Goal: Transaction & Acquisition: Purchase product/service

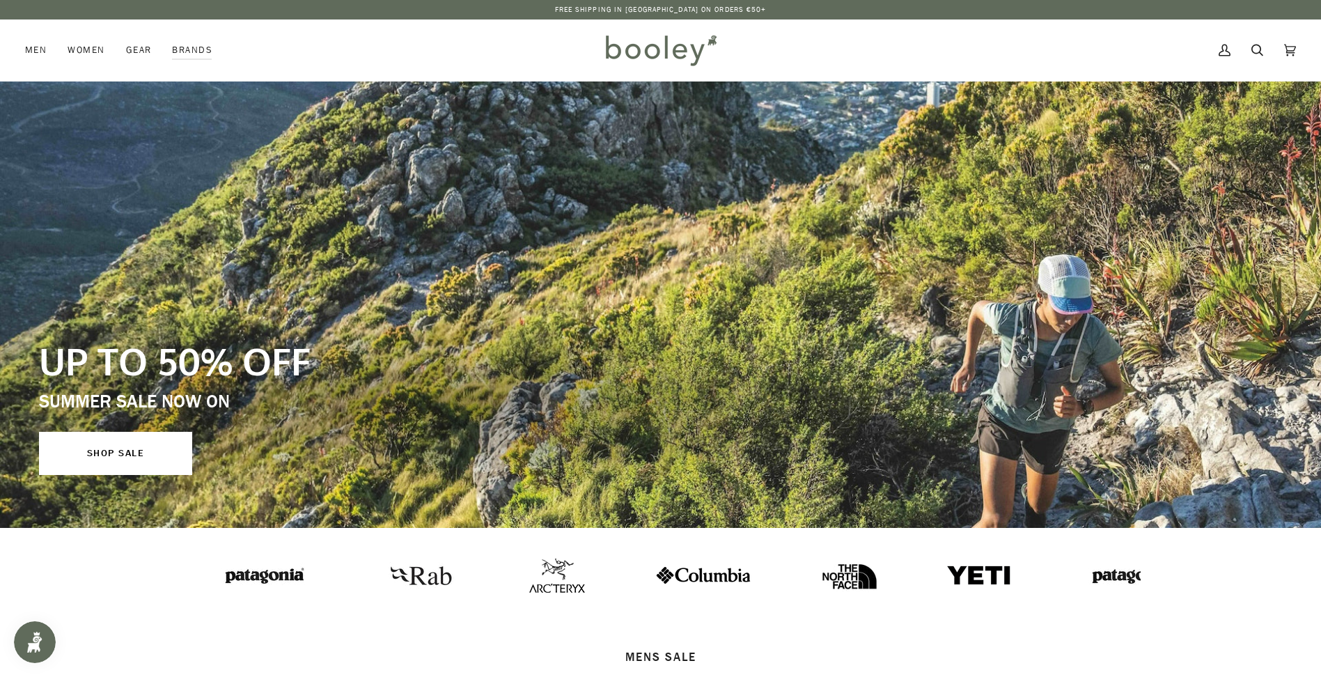
click at [1253, 47] on icon at bounding box center [1257, 50] width 12 height 21
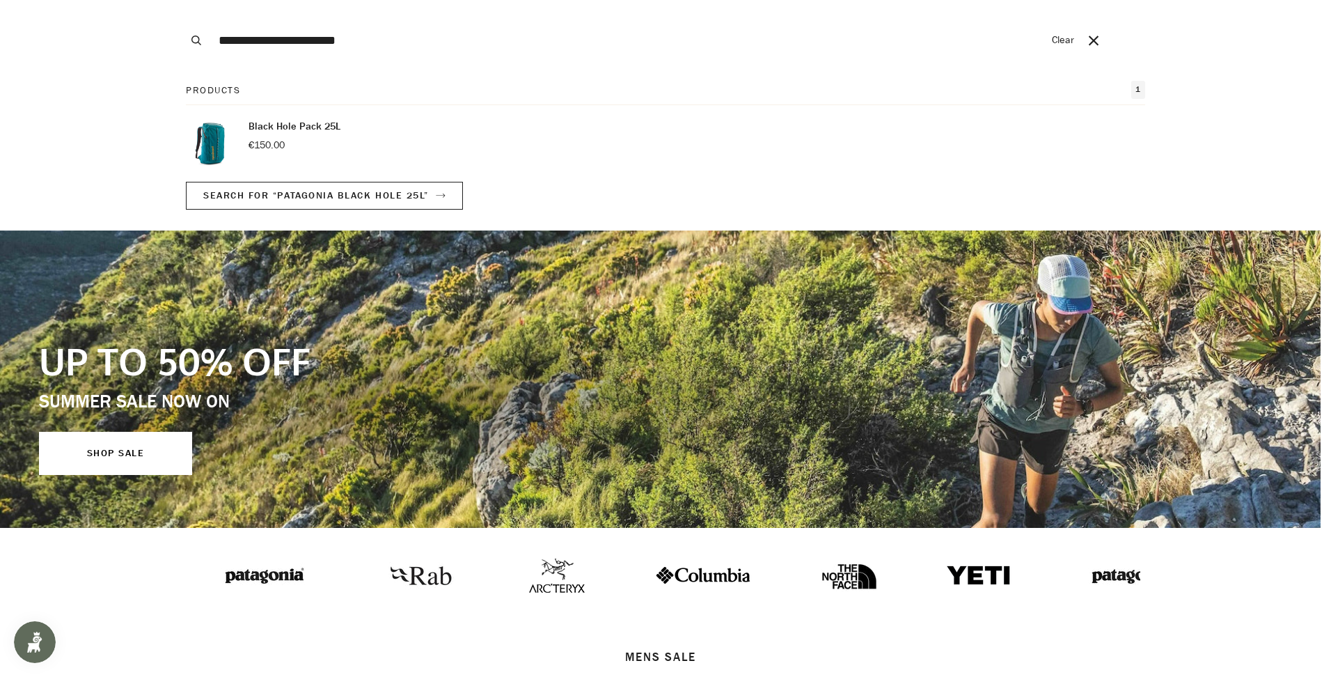
type input "**********"
click at [181, 0] on button "Search" at bounding box center [196, 40] width 31 height 81
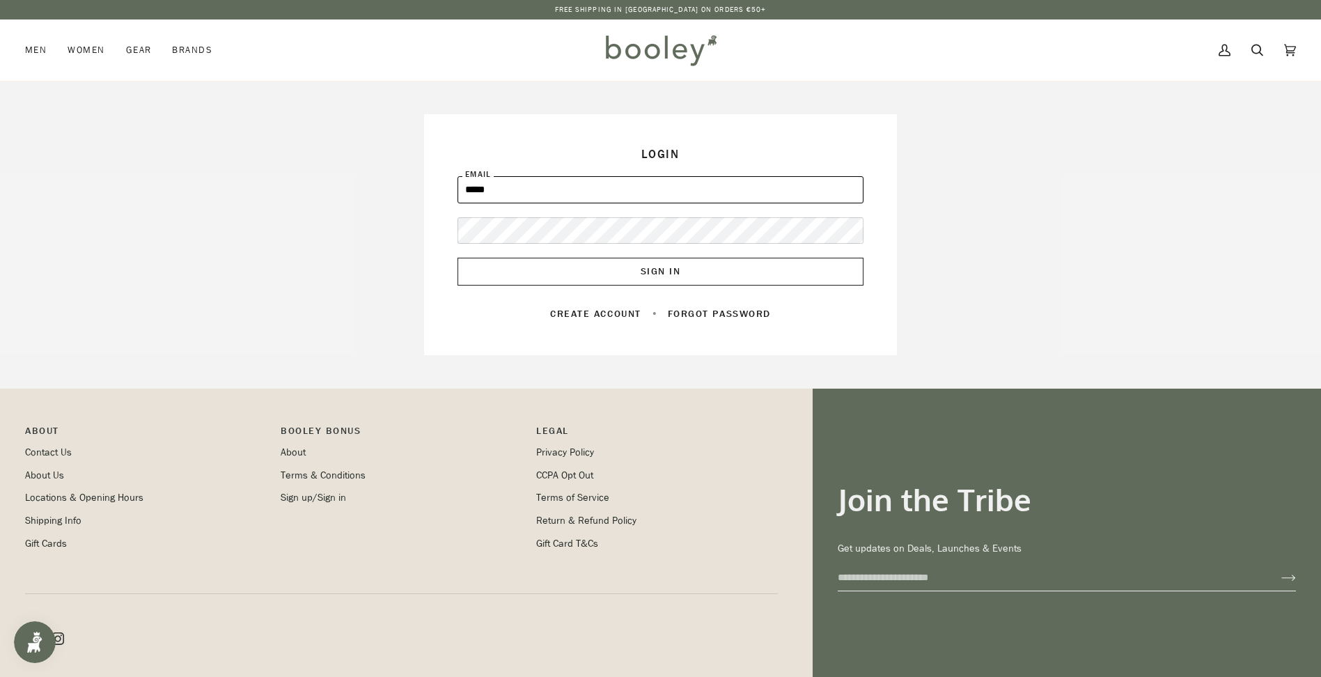
click at [519, 192] on input "*****" at bounding box center [660, 189] width 406 height 27
type input "**********"
click at [551, 267] on button "Sign In" at bounding box center [660, 272] width 406 height 28
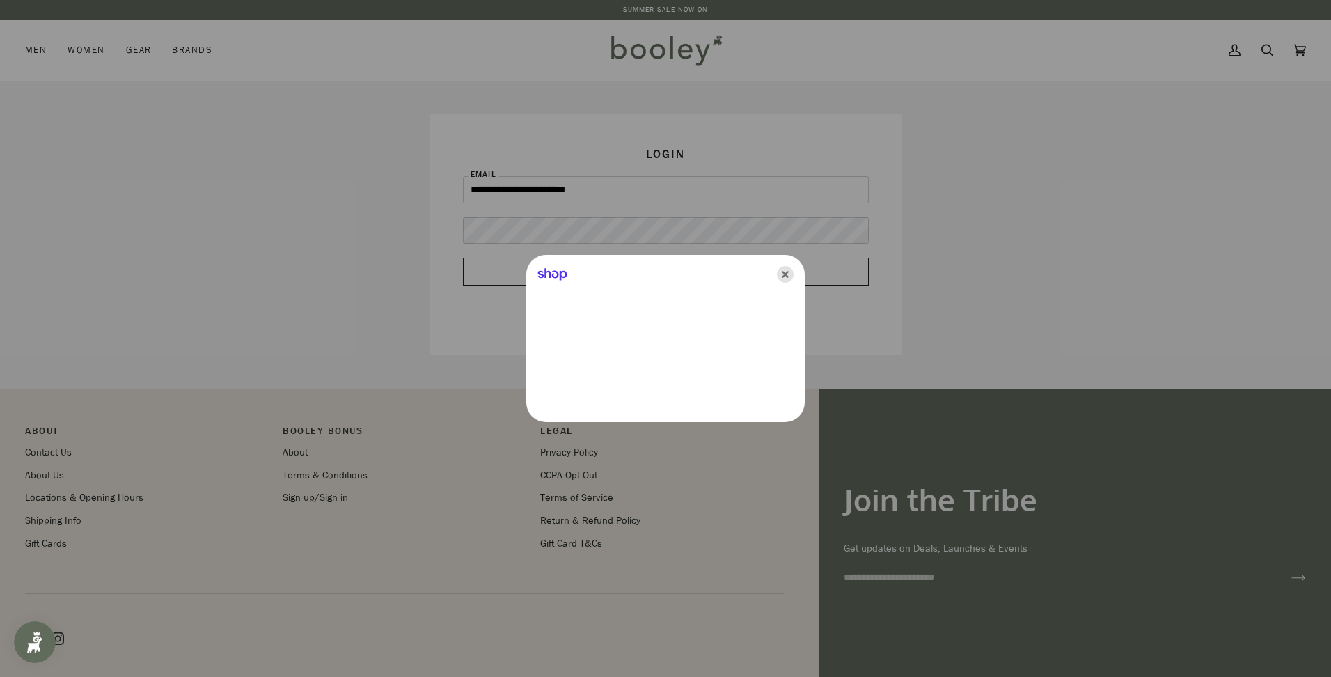
click at [787, 273] on icon "Close" at bounding box center [785, 274] width 17 height 17
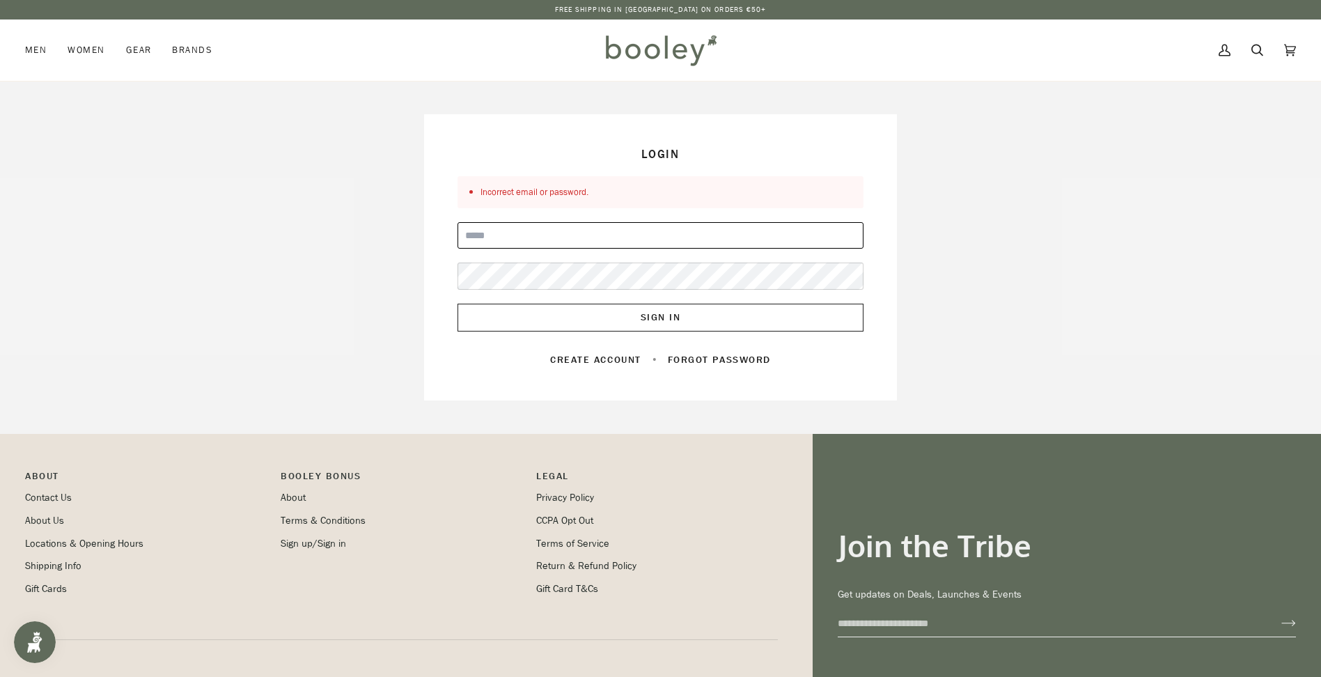
drag, startPoint x: 0, startPoint y: 0, endPoint x: 550, endPoint y: 232, distance: 596.8
click at [550, 232] on input "Email" at bounding box center [660, 235] width 406 height 27
type input "**********"
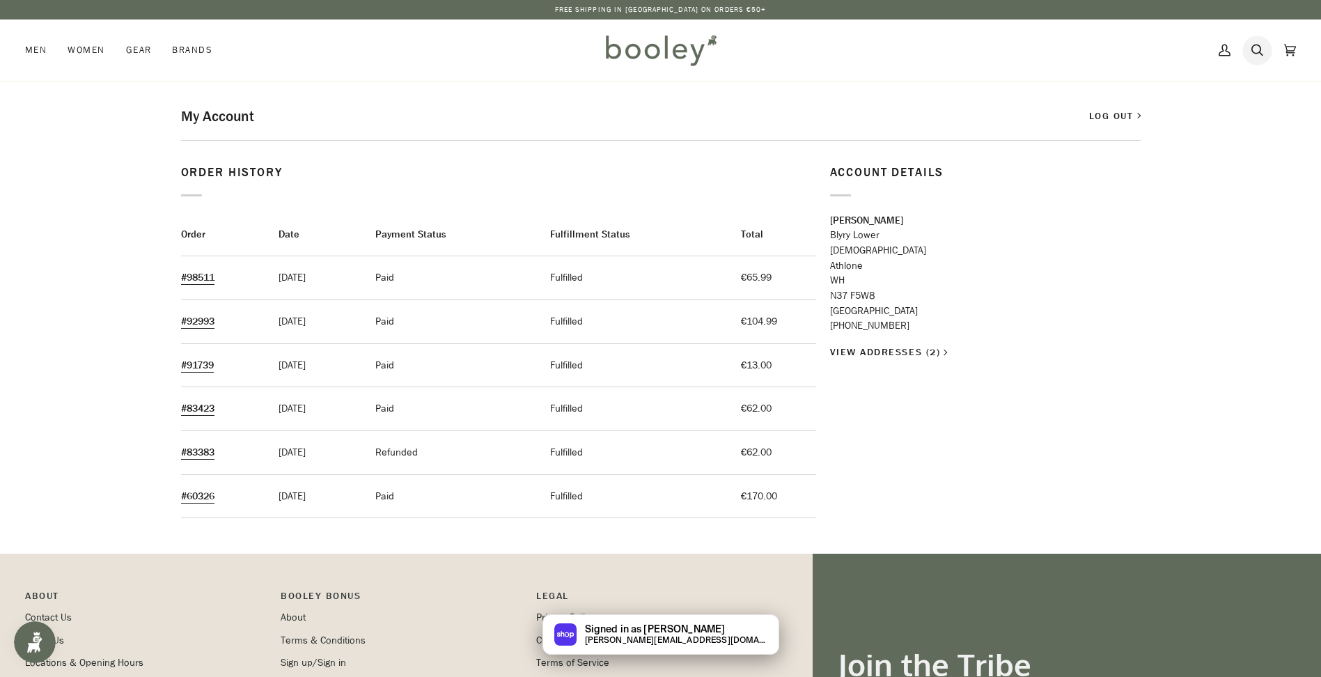
click at [1257, 50] on icon at bounding box center [1257, 50] width 12 height 21
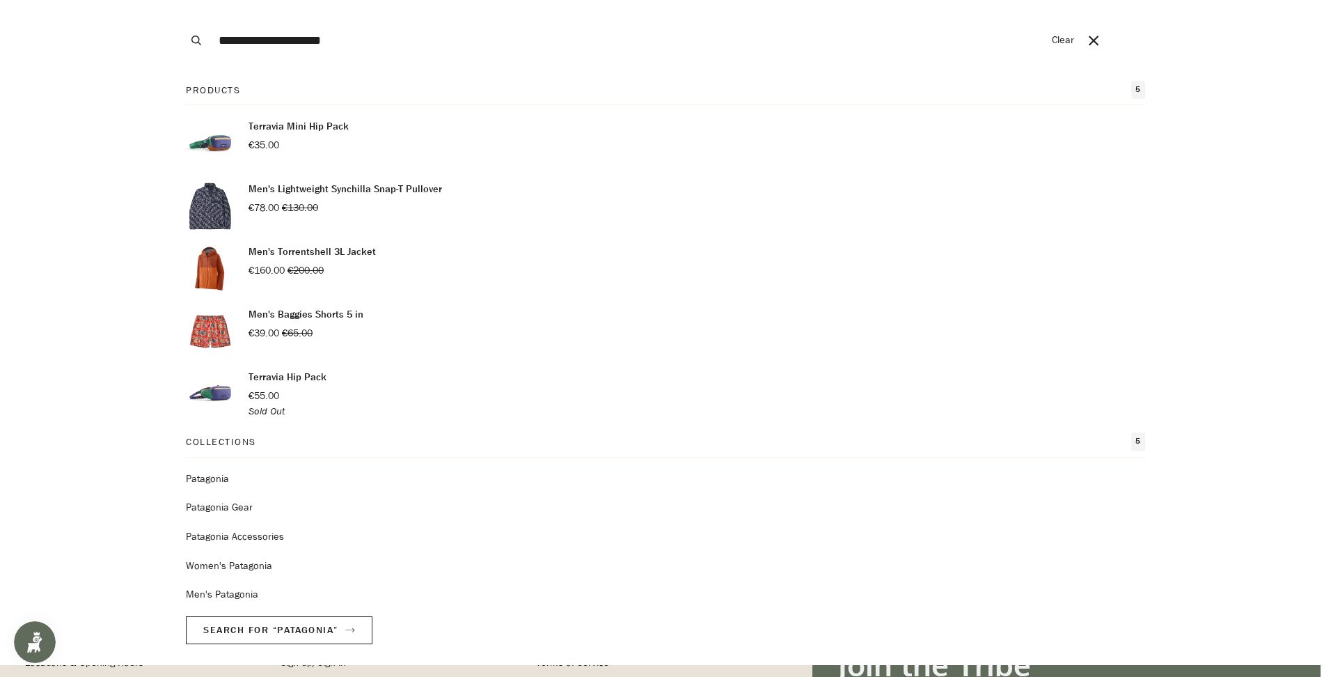
type input "**********"
click at [181, 0] on button "Search" at bounding box center [196, 40] width 31 height 81
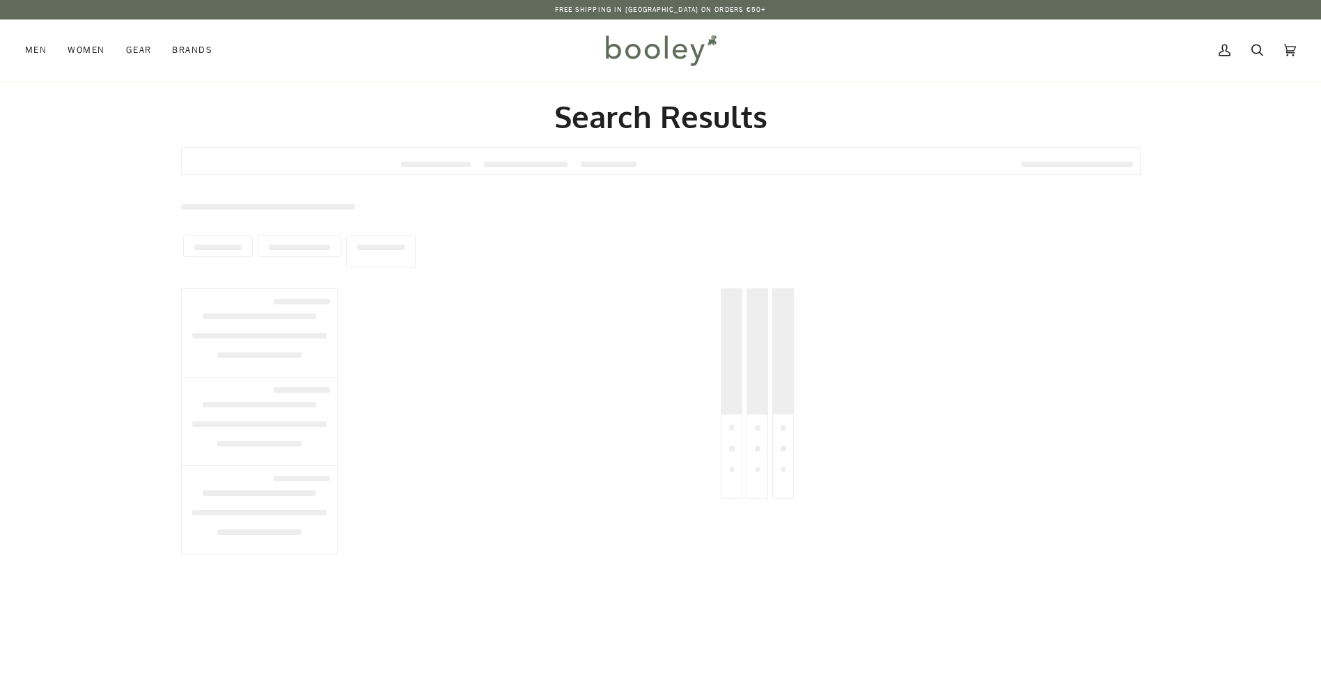
type input "**********"
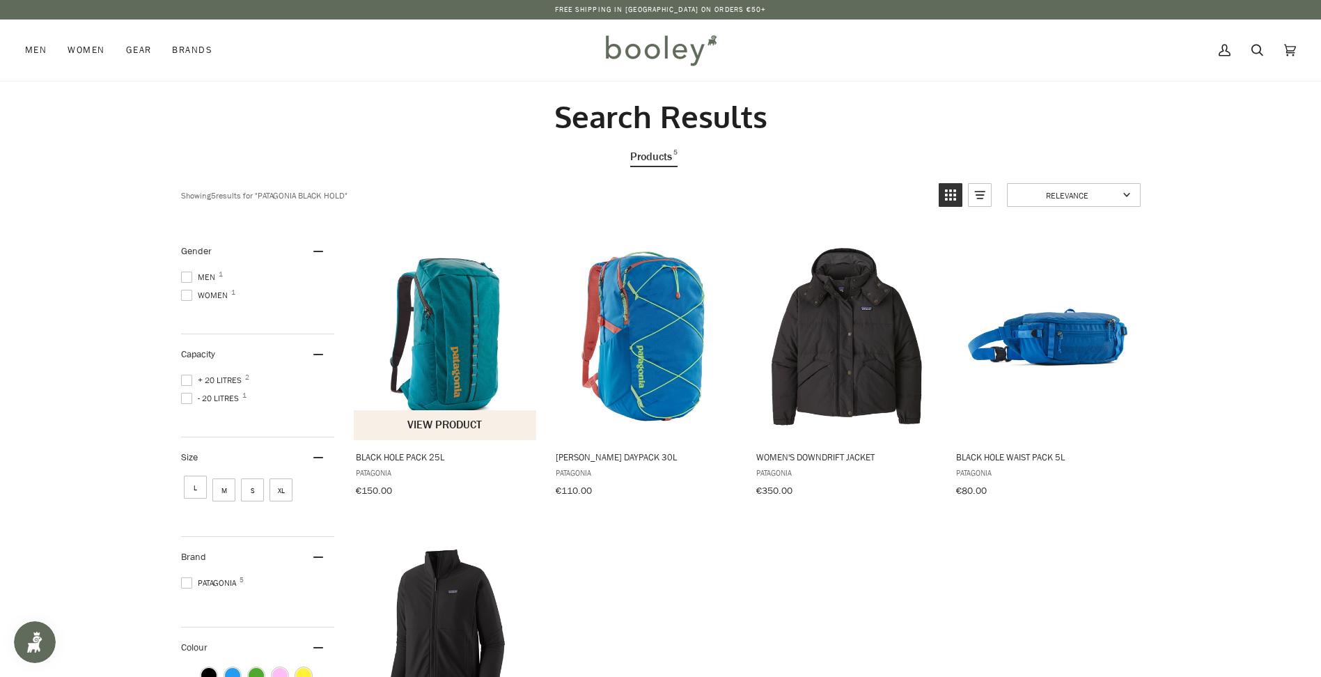
click at [455, 355] on img "Black Hole Pack 25L" at bounding box center [445, 335] width 184 height 184
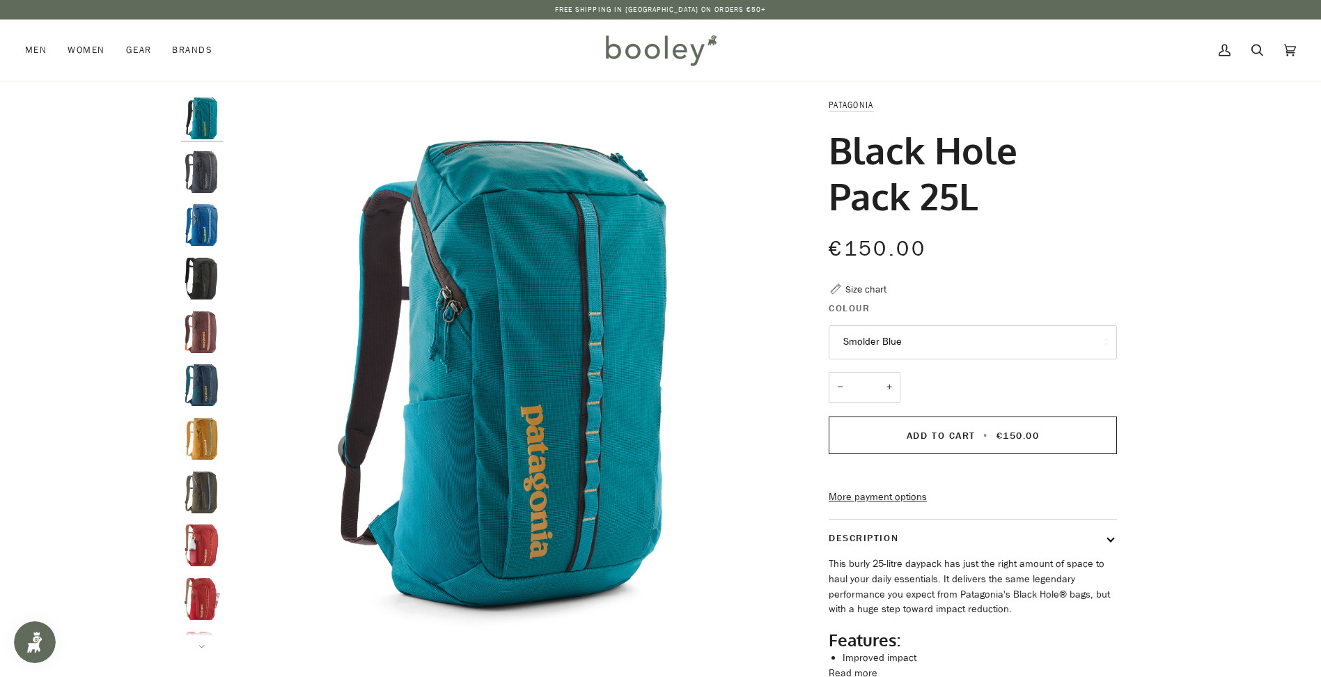
click at [880, 342] on button "Smolder Blue" at bounding box center [972, 342] width 288 height 34
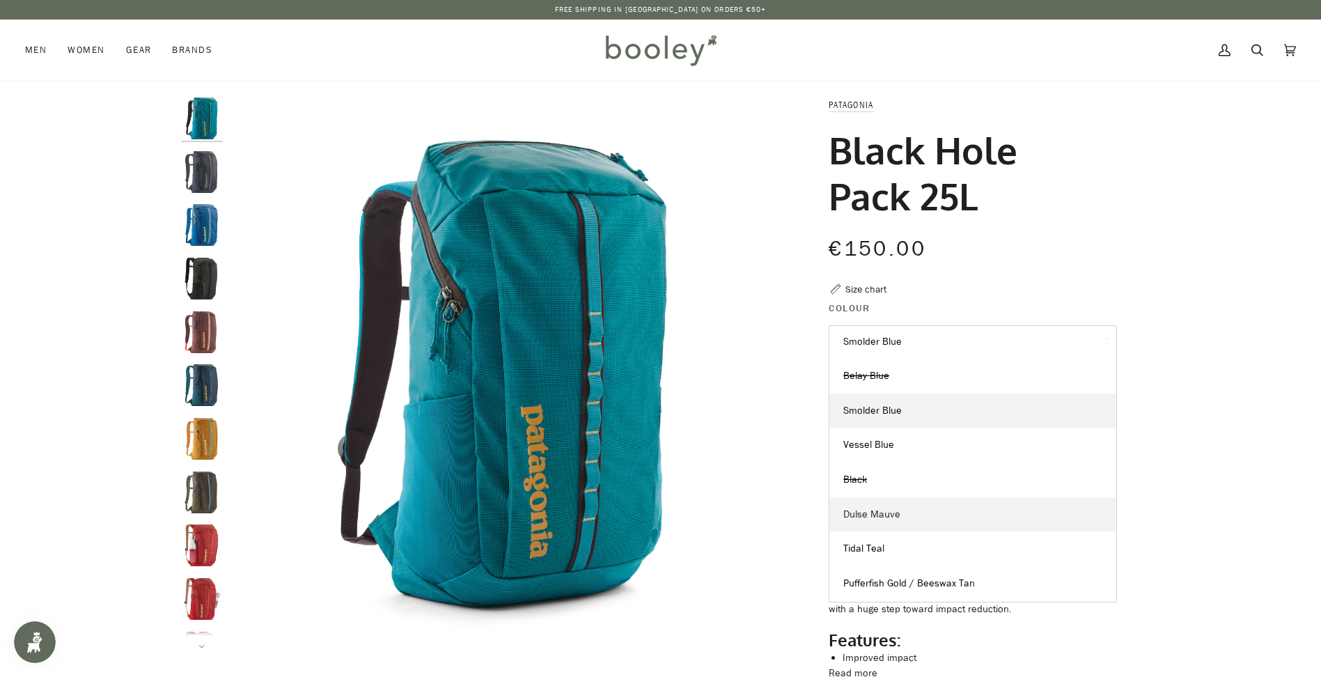
click at [880, 517] on span "Dulse Mauve" at bounding box center [871, 513] width 57 height 13
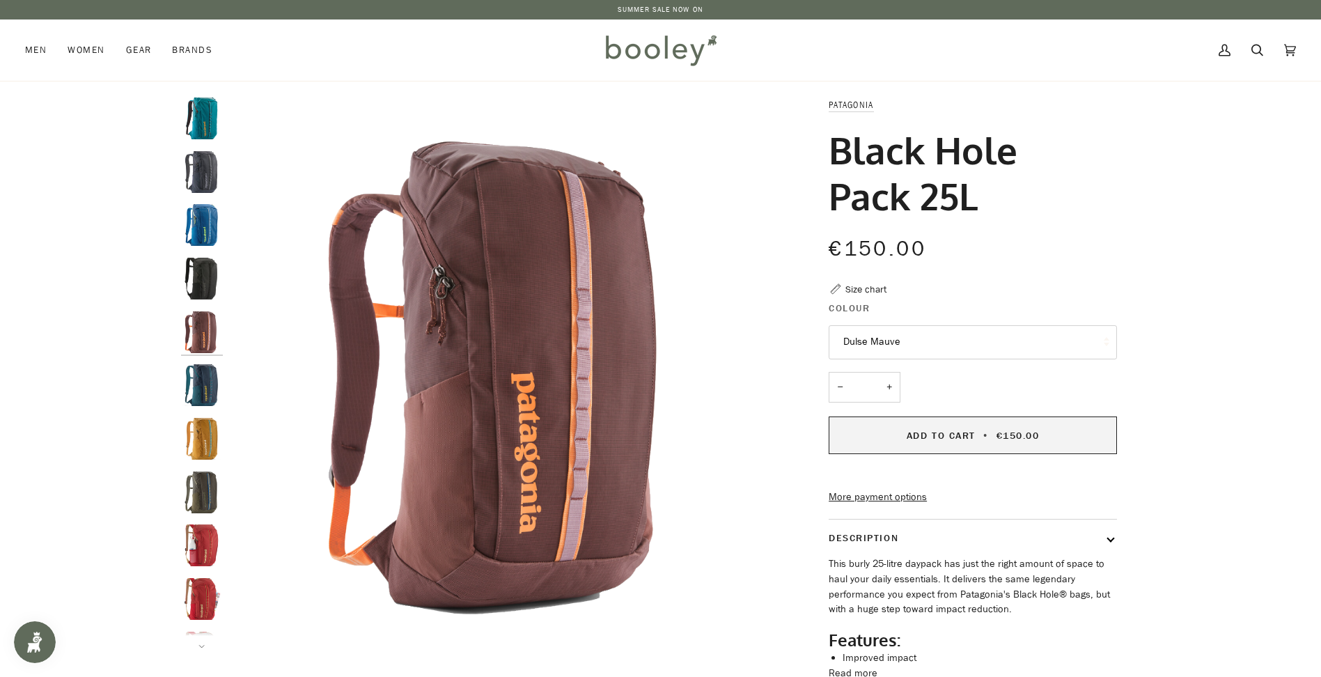
click at [954, 436] on span "Add to Cart" at bounding box center [940, 435] width 69 height 13
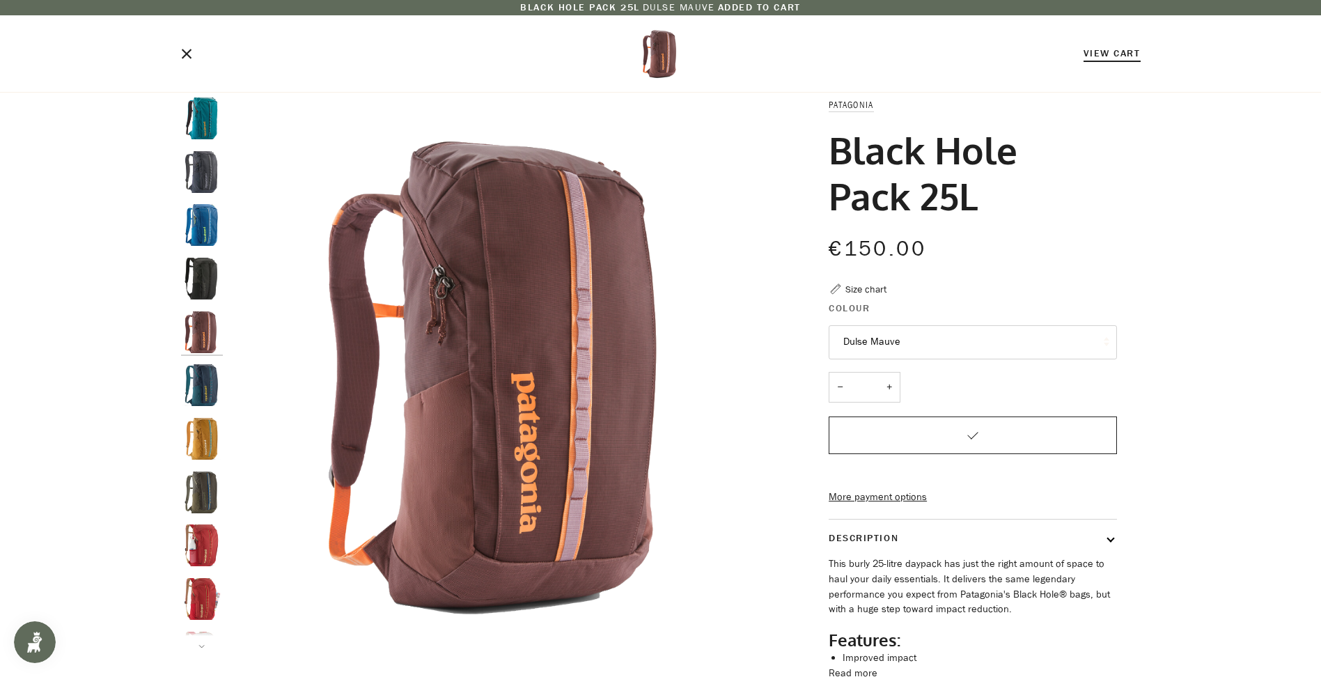
click at [1106, 54] on link "View Cart" at bounding box center [1111, 53] width 57 height 13
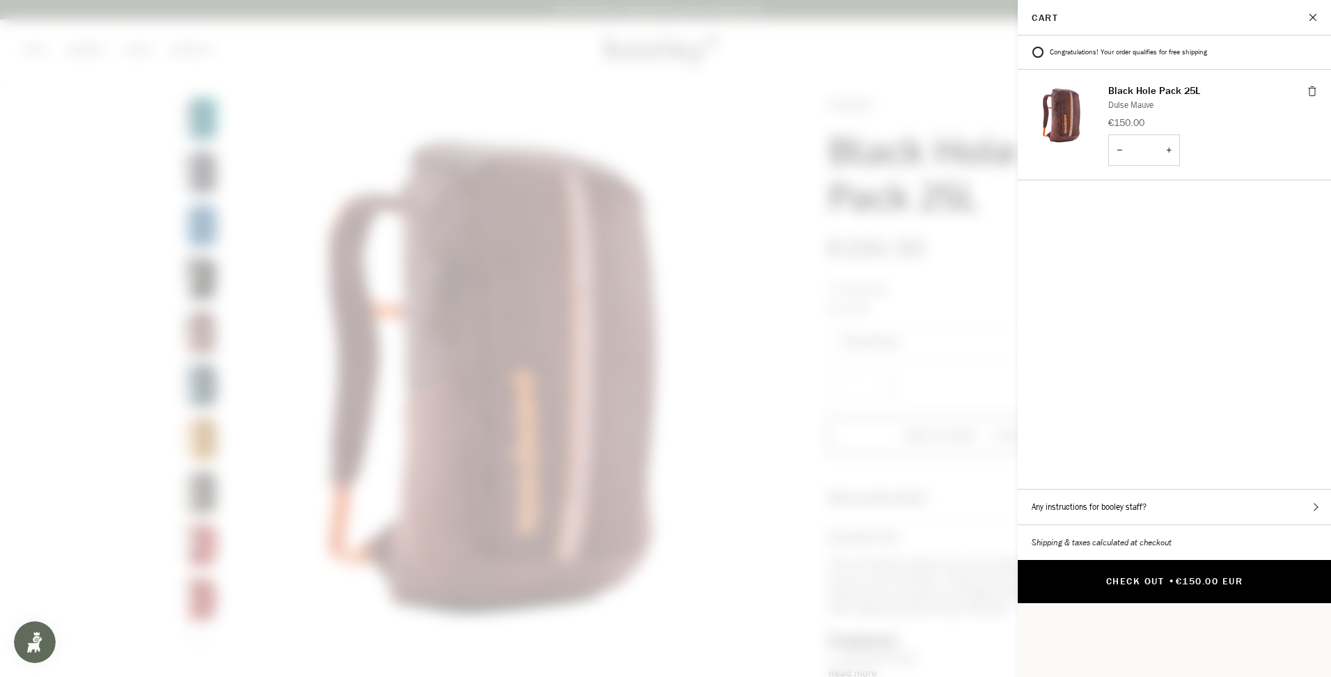
click at [1186, 574] on span "€150.00 EUR" at bounding box center [1210, 580] width 68 height 13
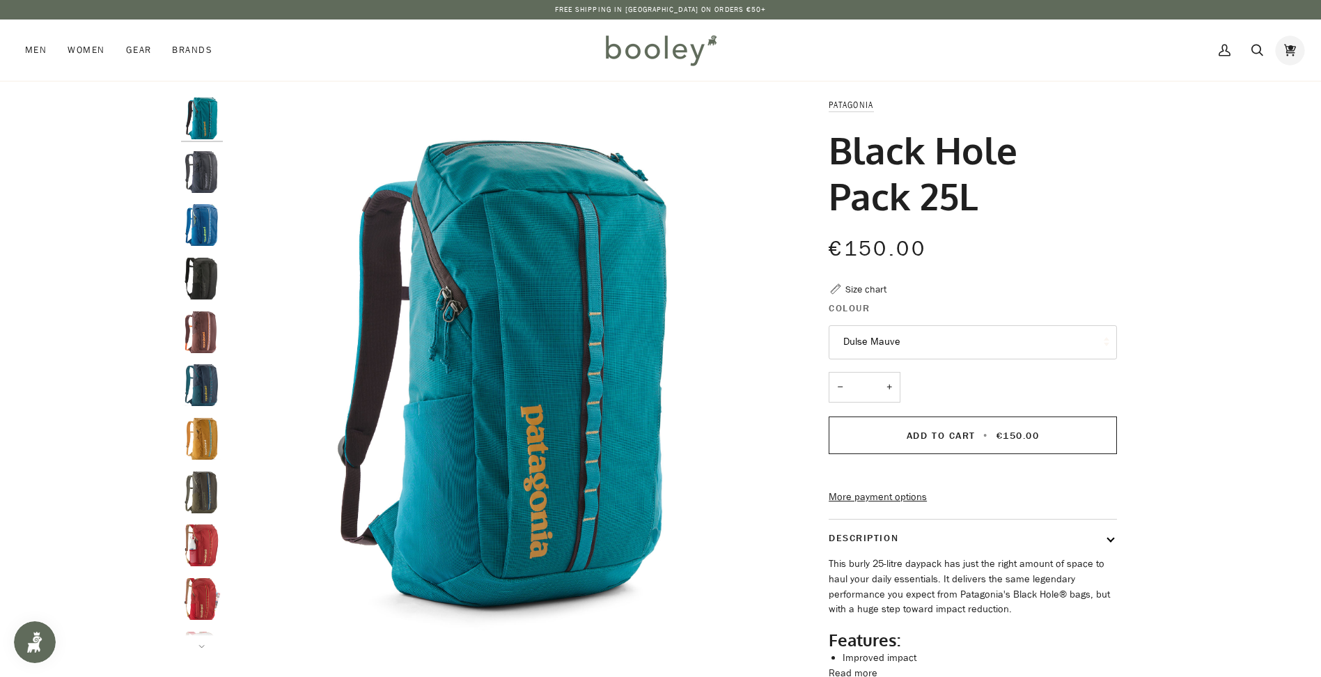
click at [1287, 46] on icon at bounding box center [1290, 50] width 12 height 21
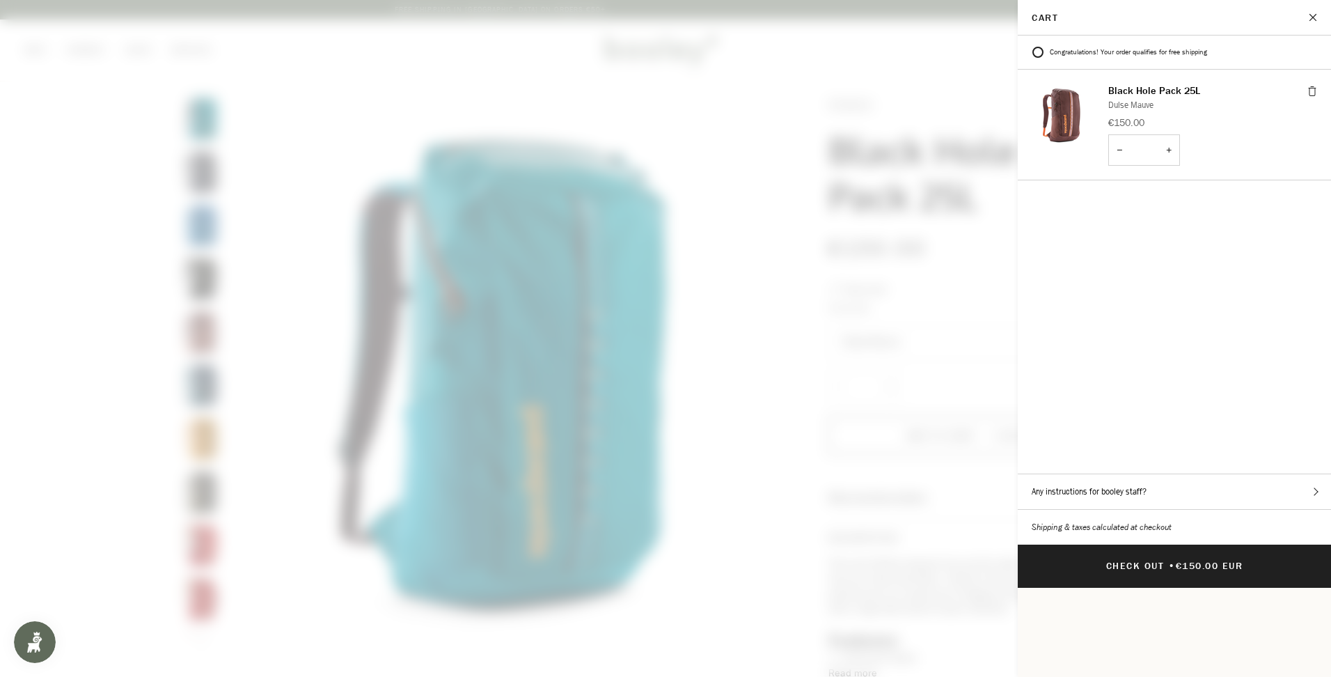
click at [1104, 474] on button "Any instructions for booley staff?" at bounding box center [1174, 491] width 313 height 35
click at [1102, 430] on textarea "Any instructions for booley staff?" at bounding box center [1174, 465] width 285 height 70
type textarea "*"
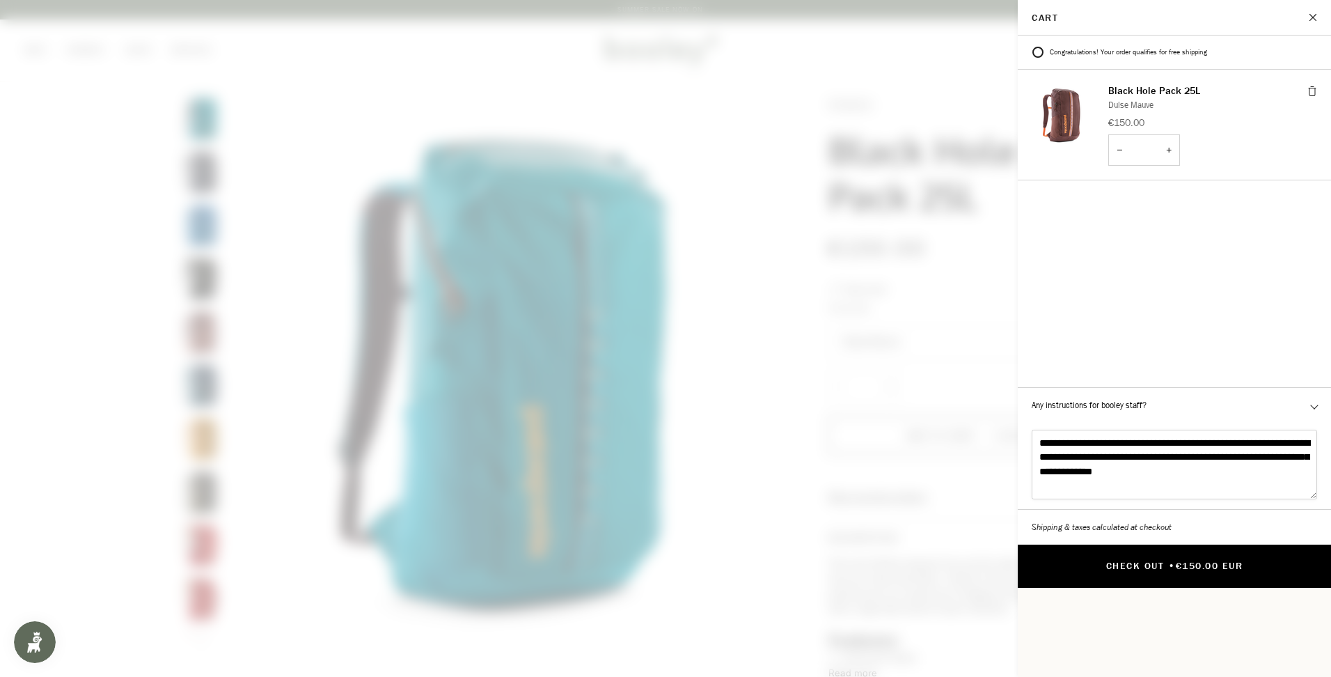
type textarea "**********"
click at [1186, 544] on button "Check Out • €150.00 EUR" at bounding box center [1174, 565] width 313 height 43
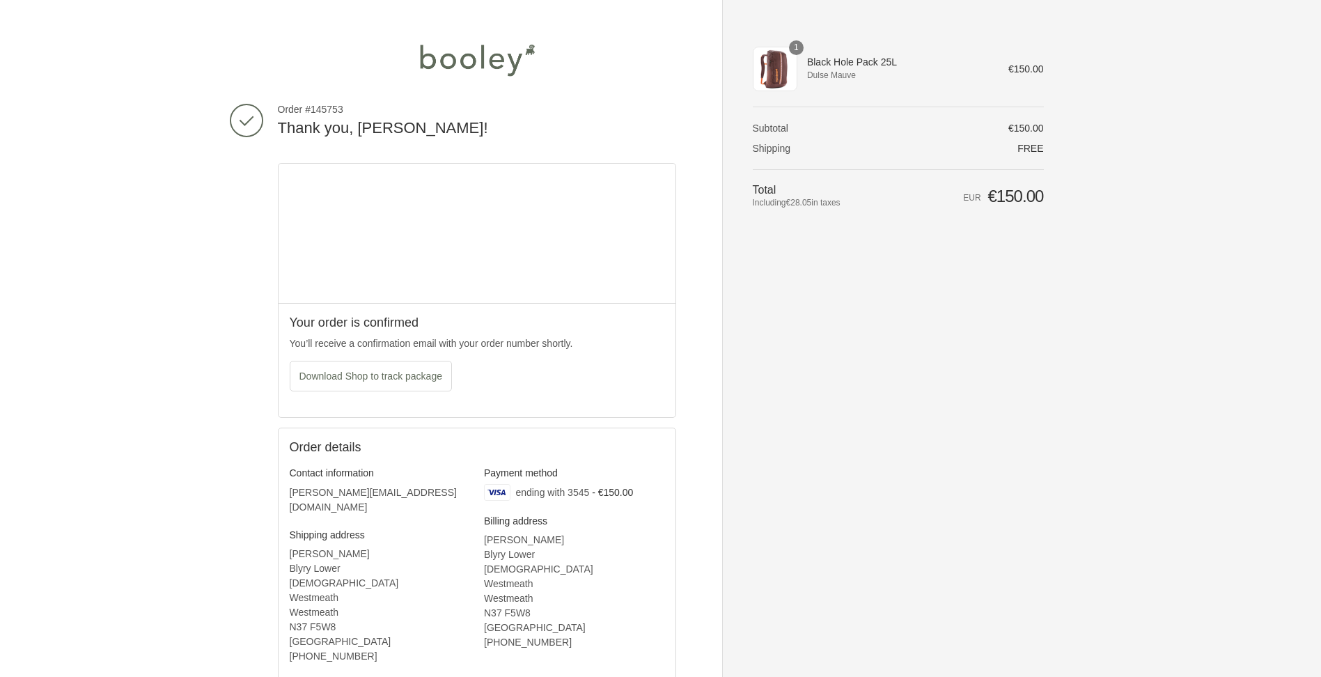
click at [480, 56] on img at bounding box center [477, 60] width 127 height 42
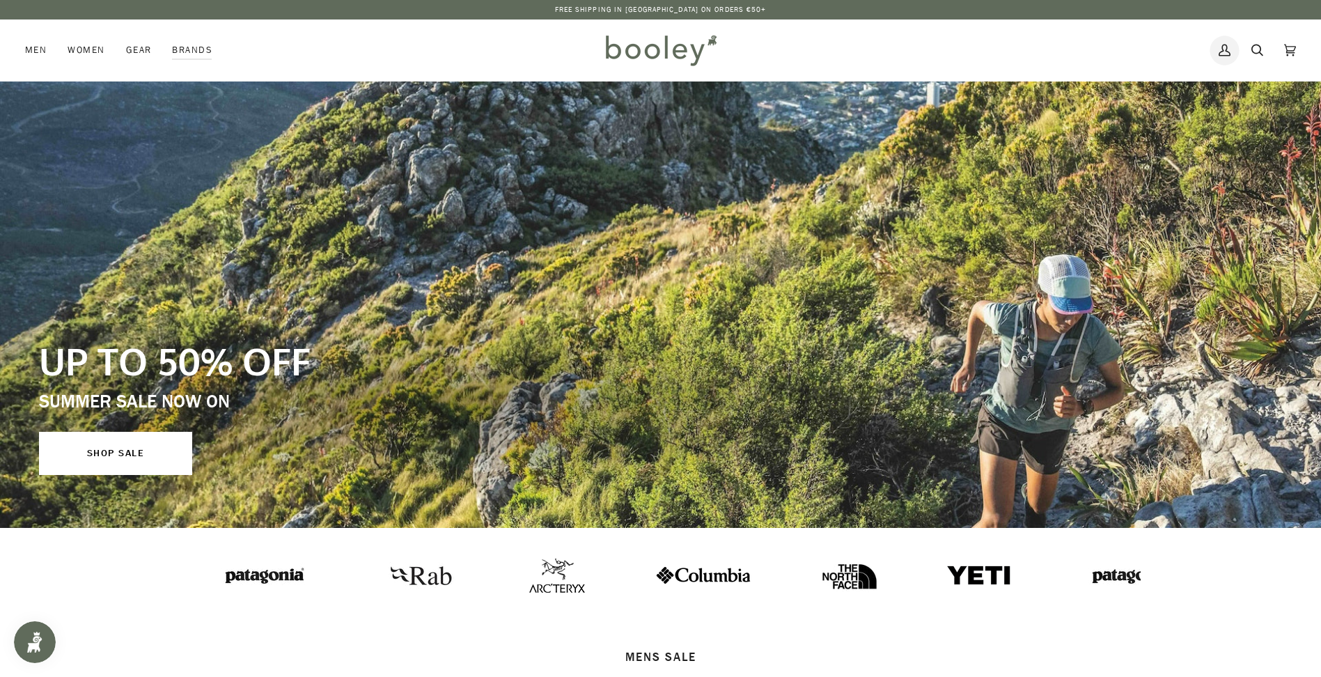
click at [1220, 49] on icon at bounding box center [1224, 50] width 12 height 21
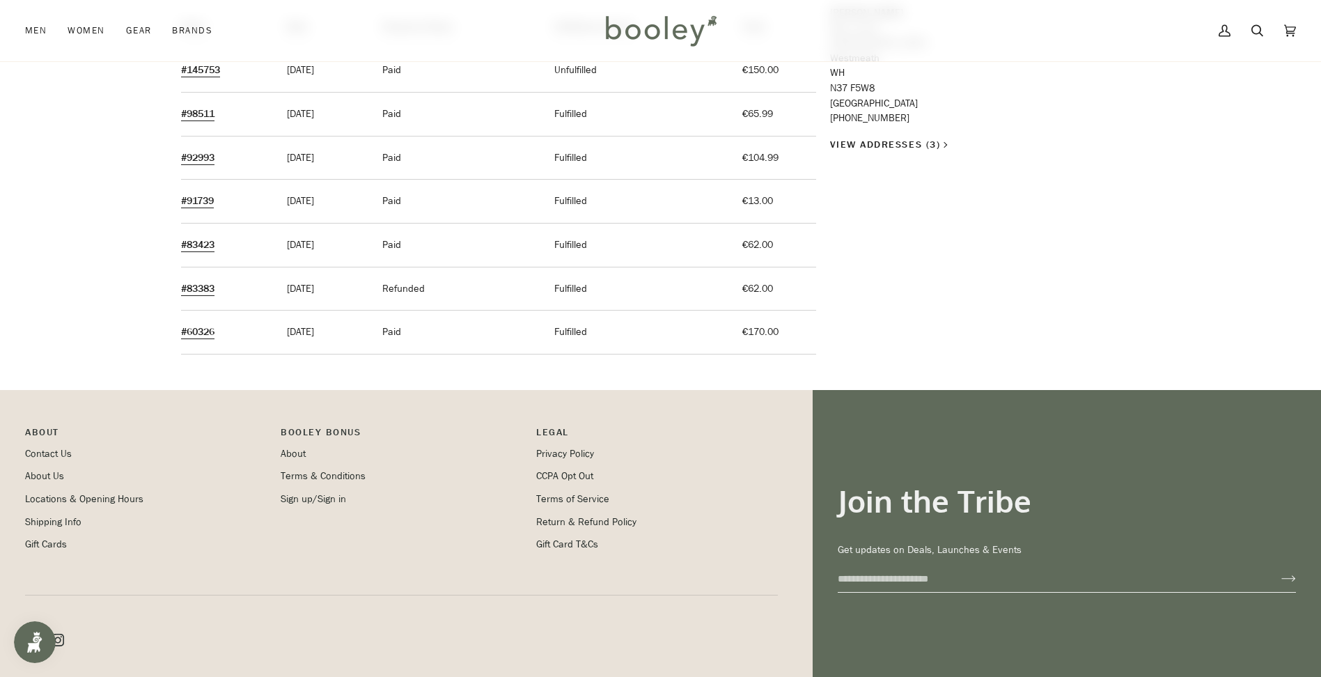
scroll to position [209, 0]
click at [322, 498] on link "Sign up/Sign in" at bounding box center [313, 497] width 65 height 13
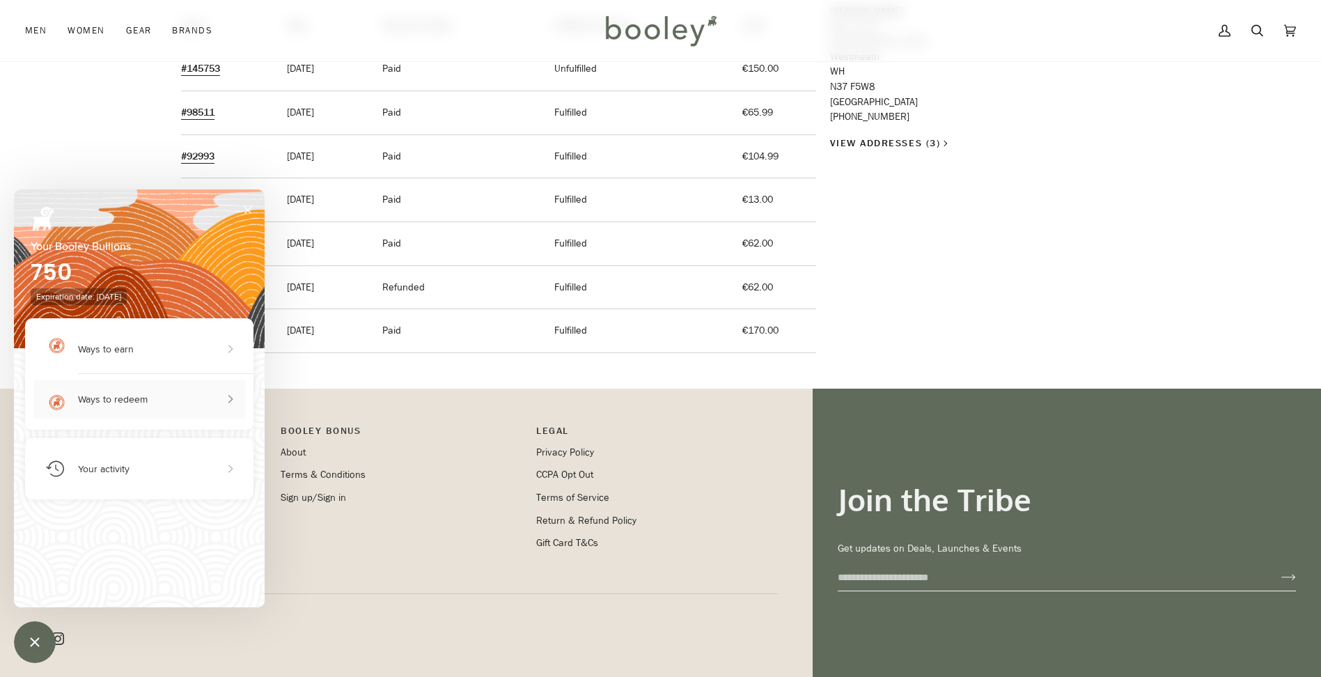
click at [159, 397] on button "Ways to redeem" at bounding box center [139, 398] width 212 height 39
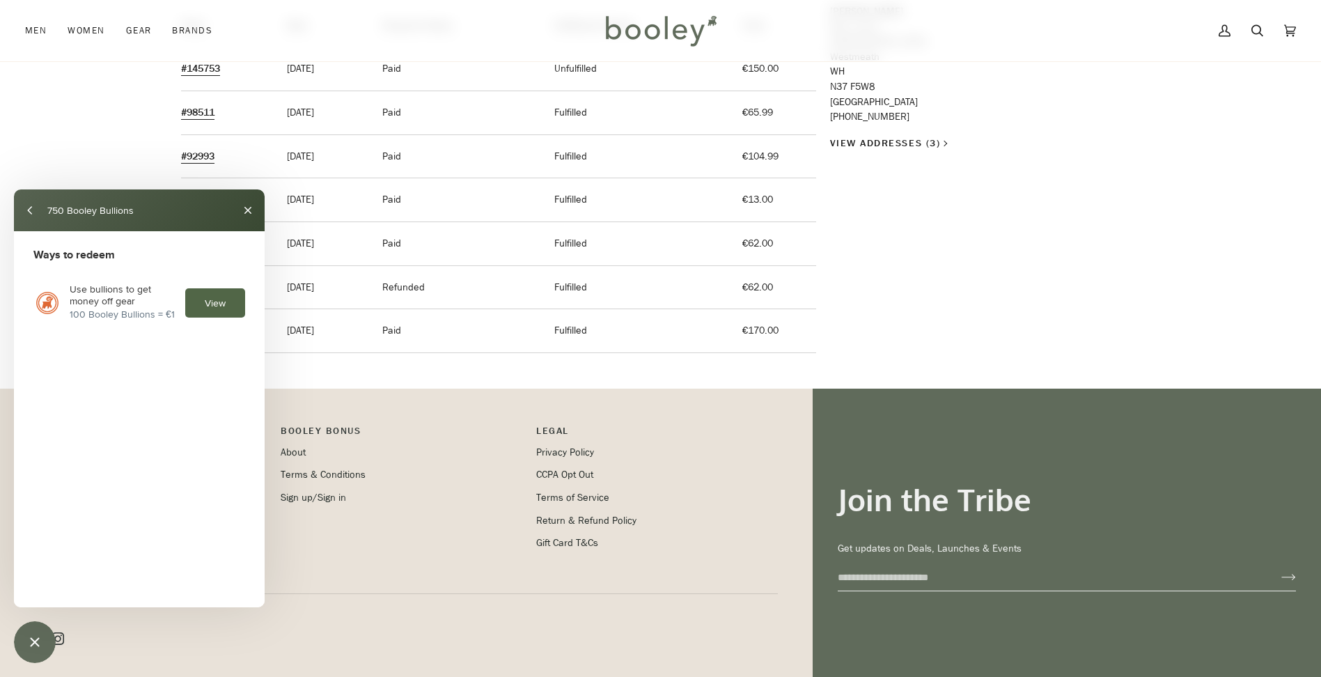
click at [218, 306] on button "View" at bounding box center [215, 302] width 60 height 29
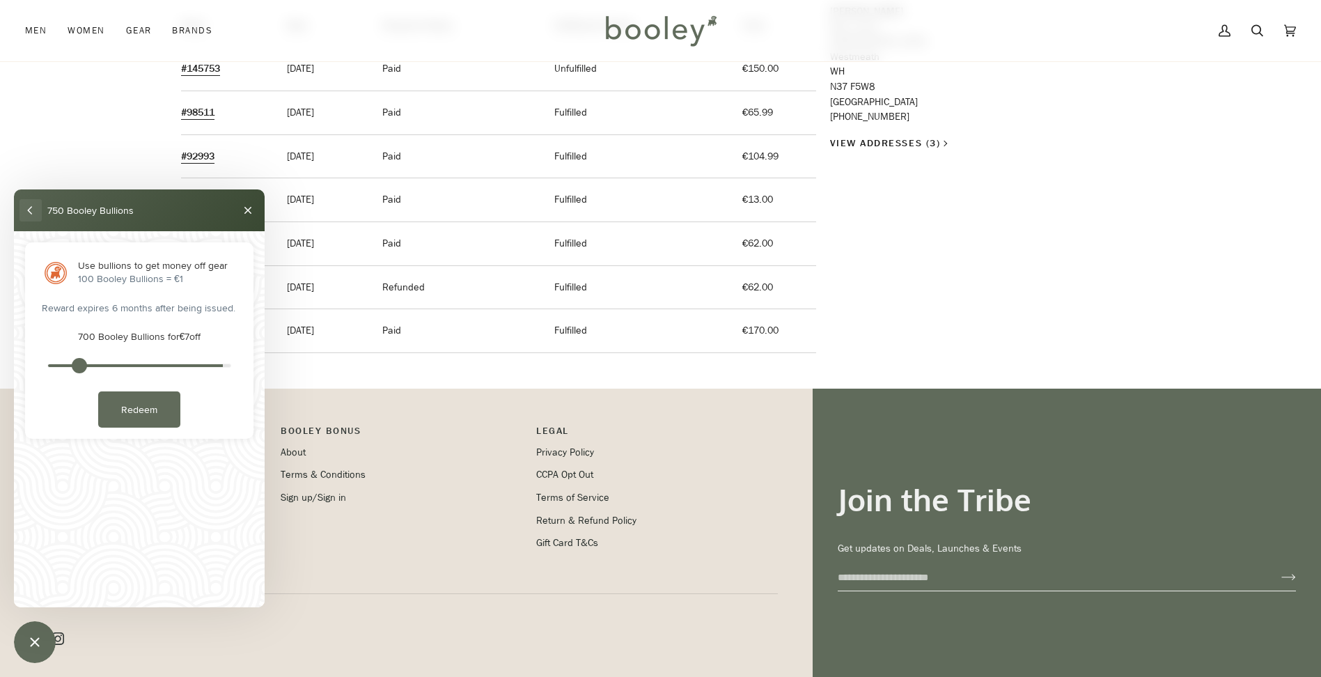
click at [29, 209] on button "back" at bounding box center [30, 210] width 22 height 22
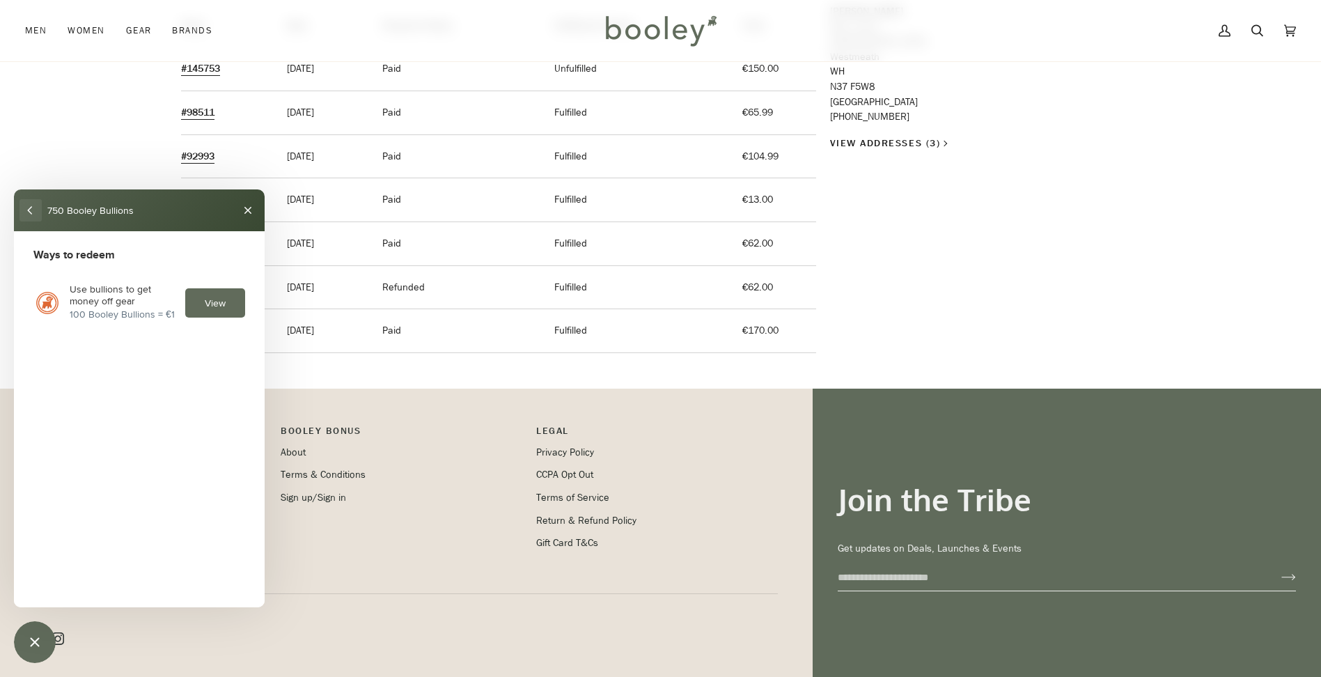
click at [31, 210] on button "back" at bounding box center [30, 210] width 22 height 22
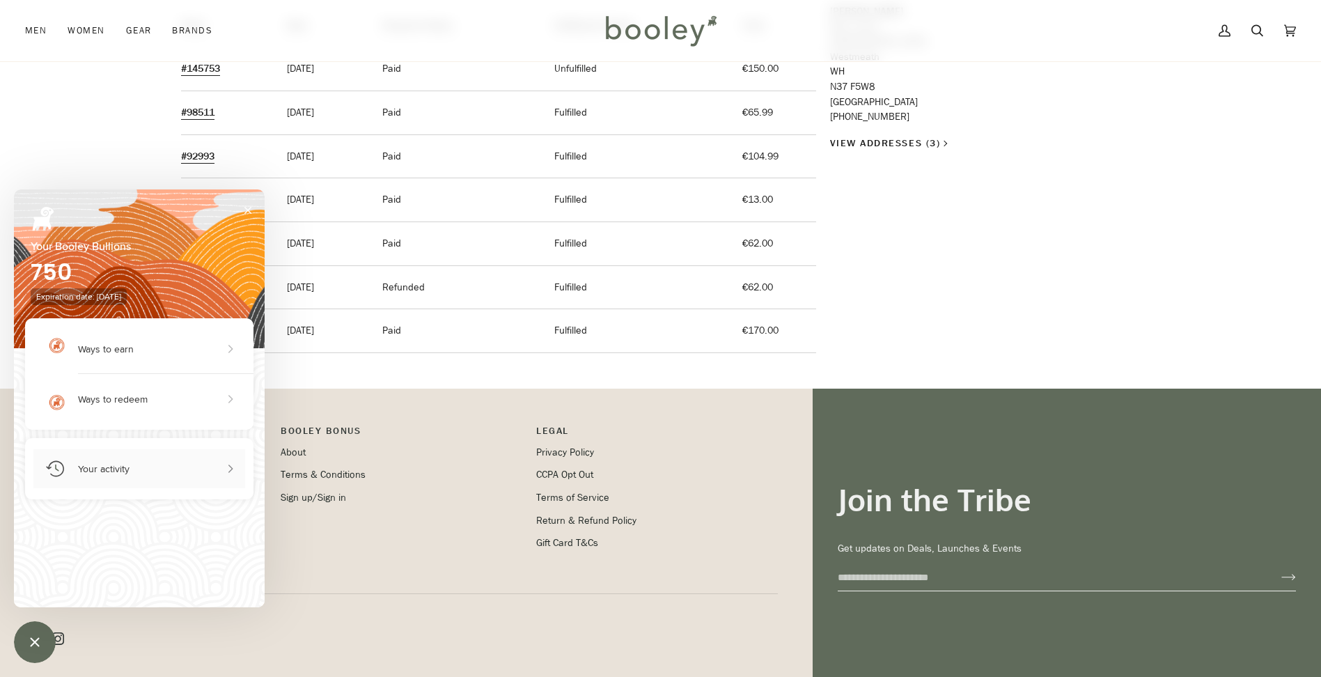
click at [122, 469] on div "Your activity" at bounding box center [104, 469] width 52 height 12
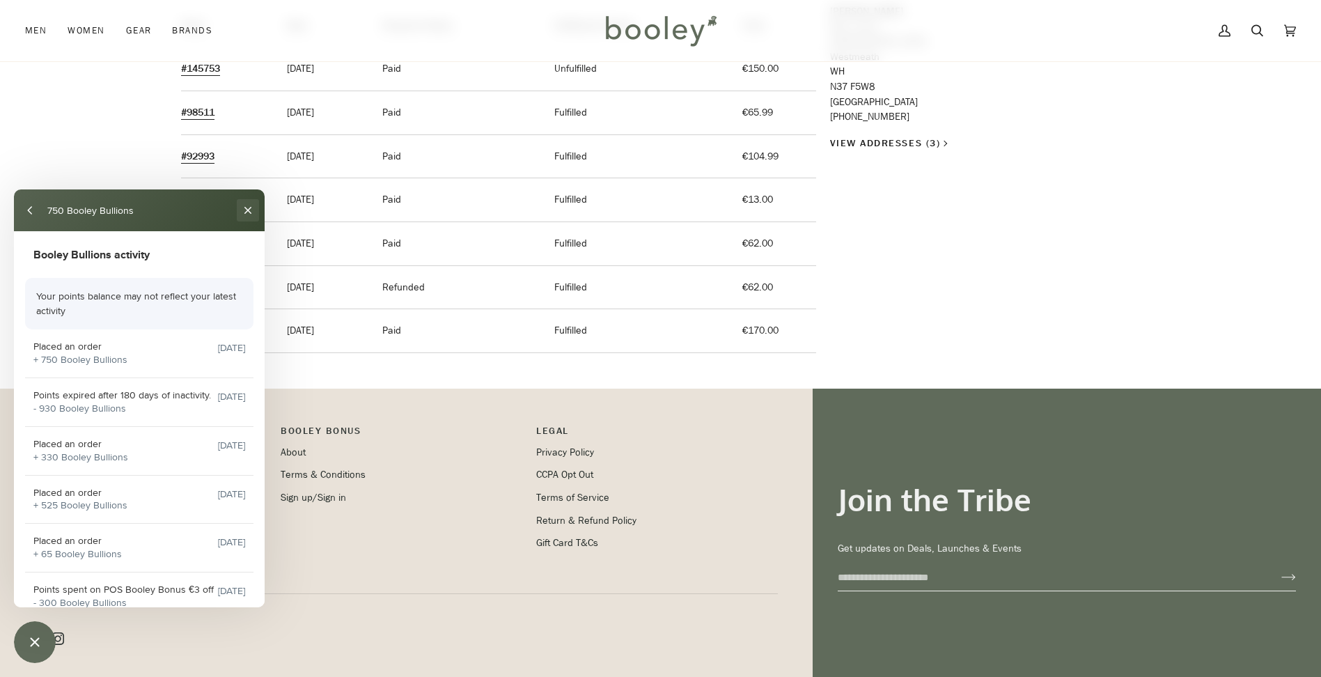
click at [243, 210] on button "Close" at bounding box center [248, 210] width 22 height 22
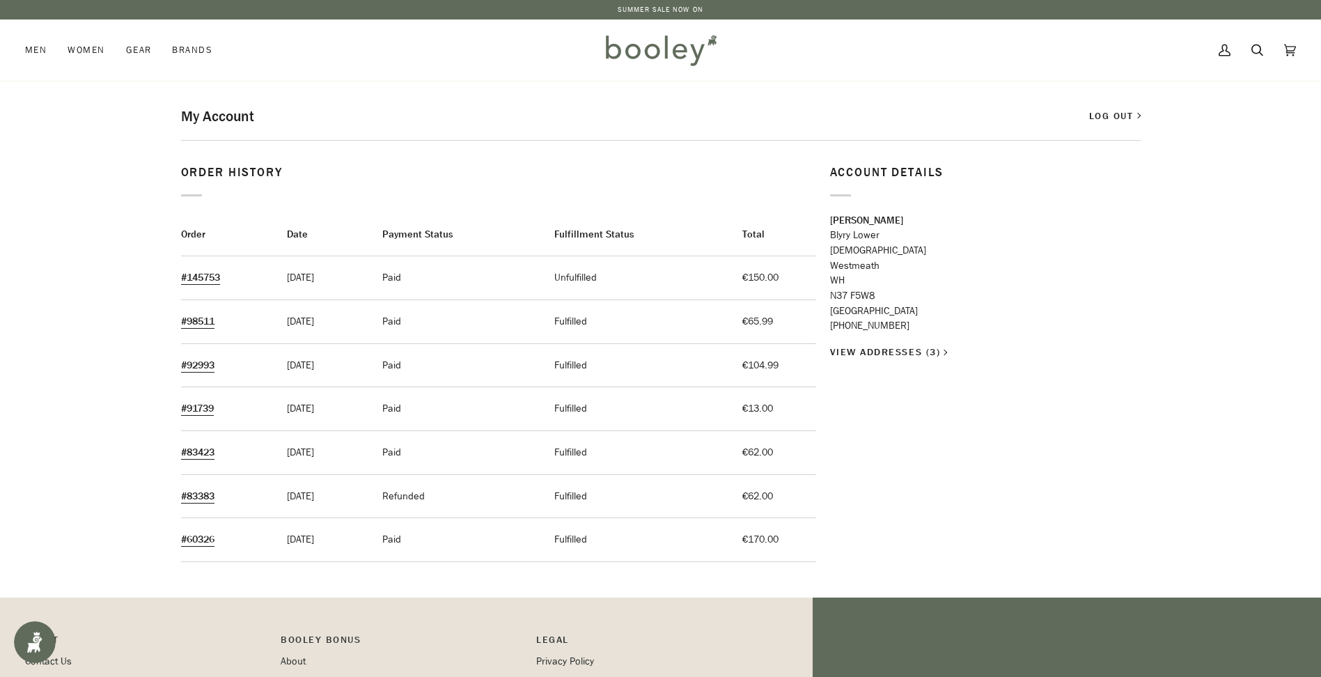
click at [653, 48] on img at bounding box center [660, 50] width 122 height 40
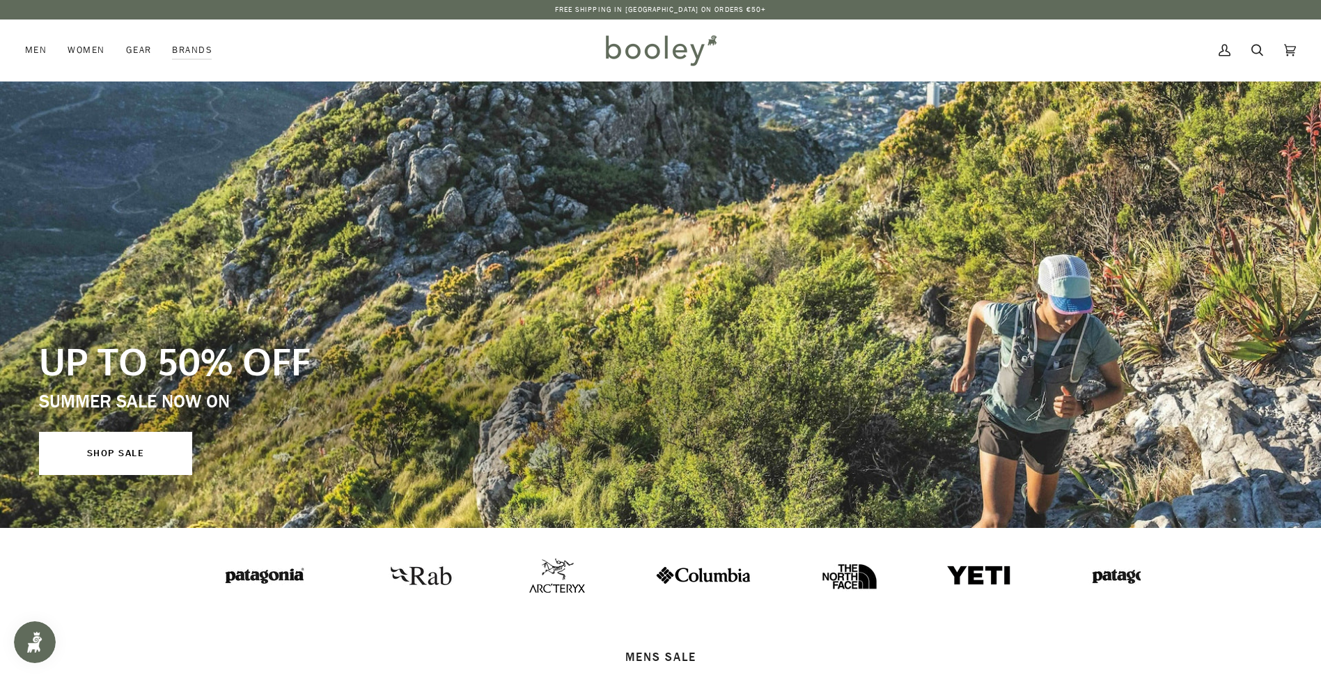
click at [391, 579] on img at bounding box center [419, 575] width 77 height 38
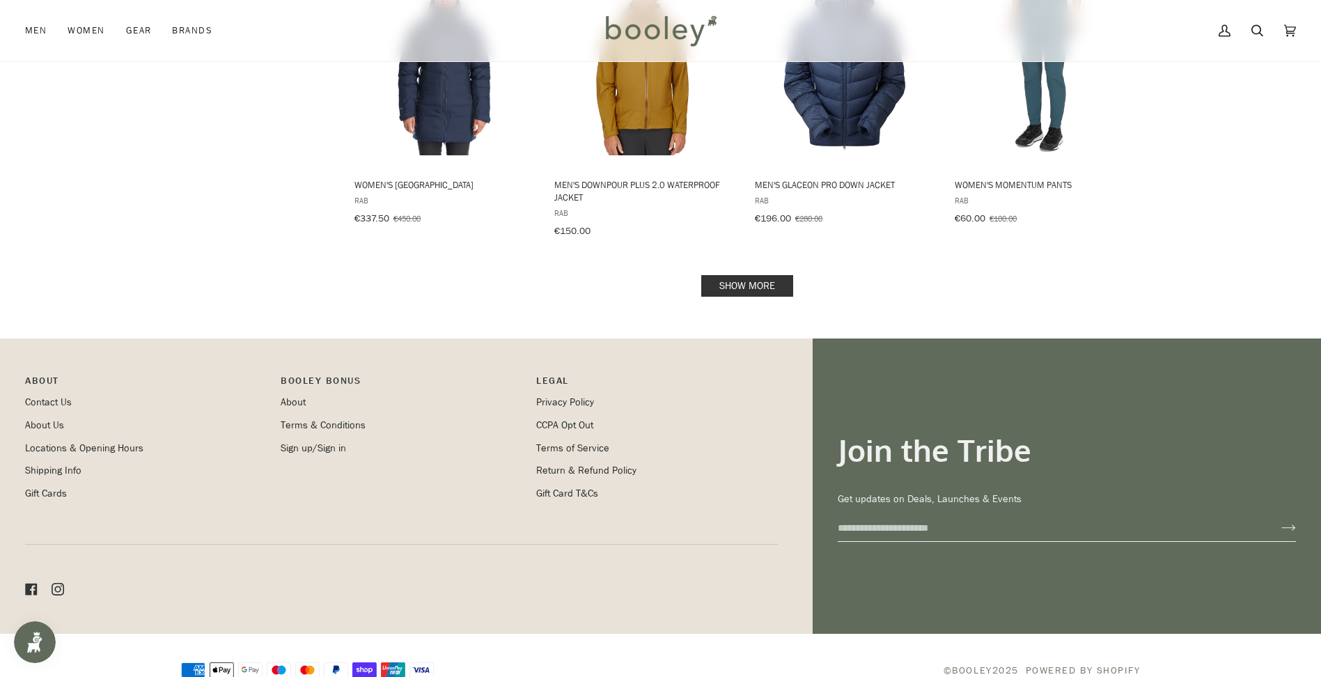
scroll to position [1498, 0]
